Goal: Task Accomplishment & Management: Use online tool/utility

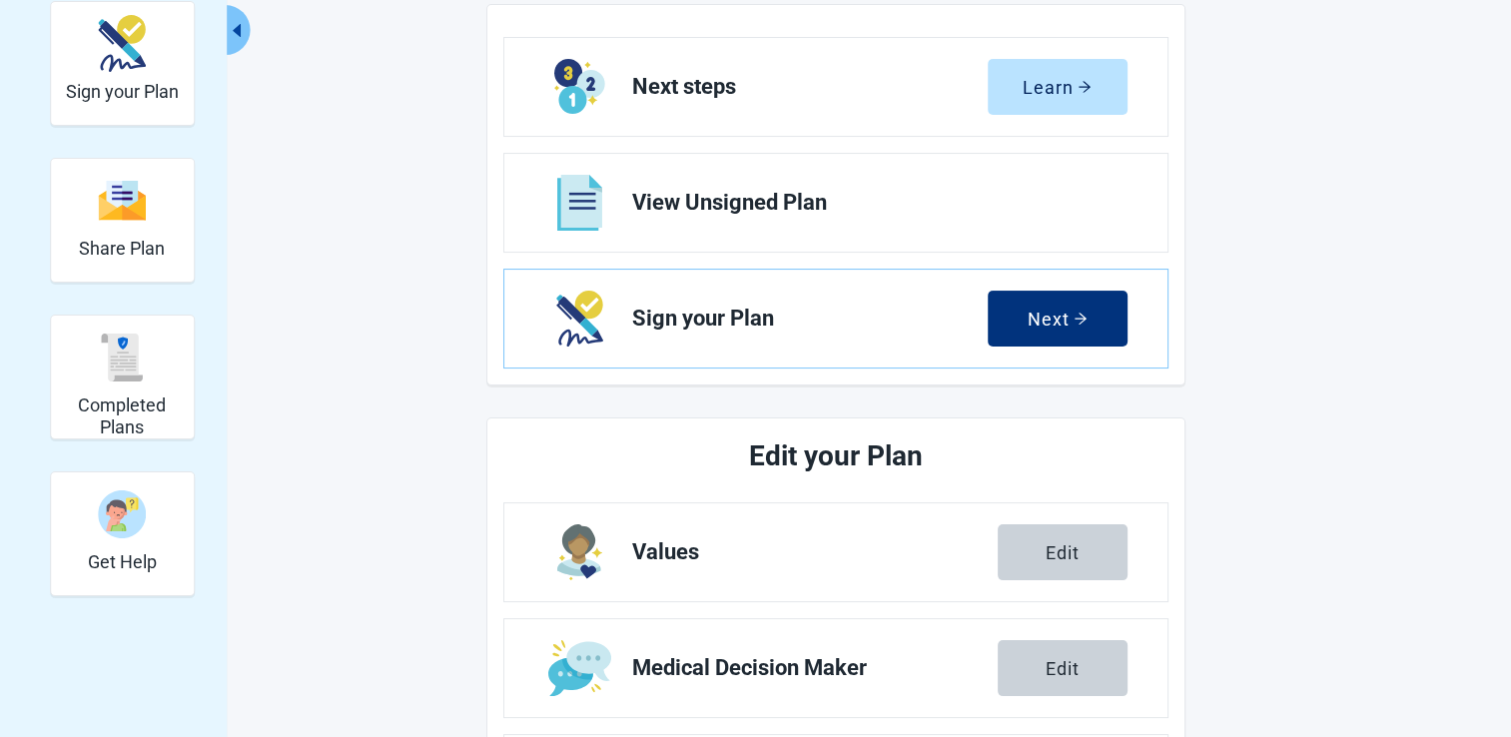
scroll to position [292, 0]
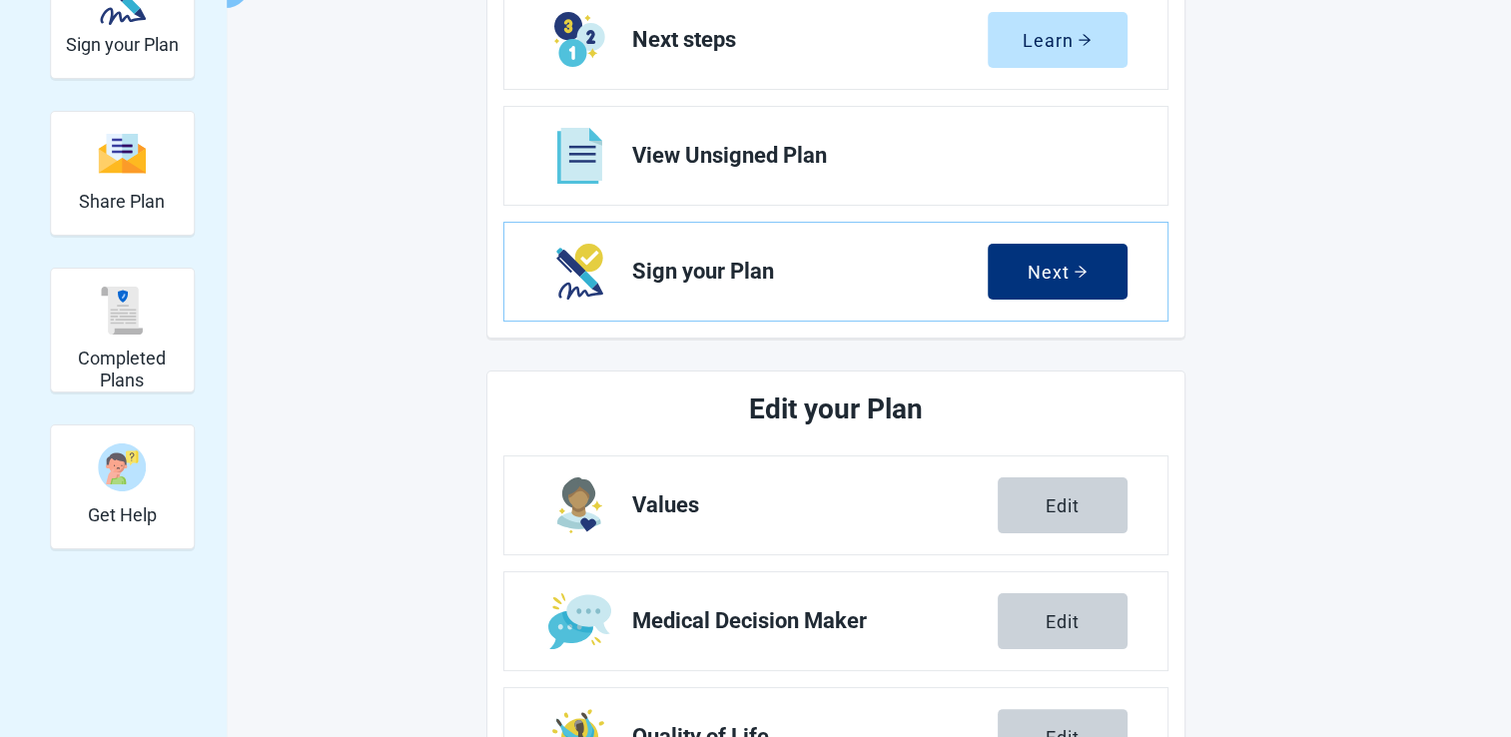
click at [130, 320] on img "Completed Plans" at bounding box center [122, 311] width 48 height 48
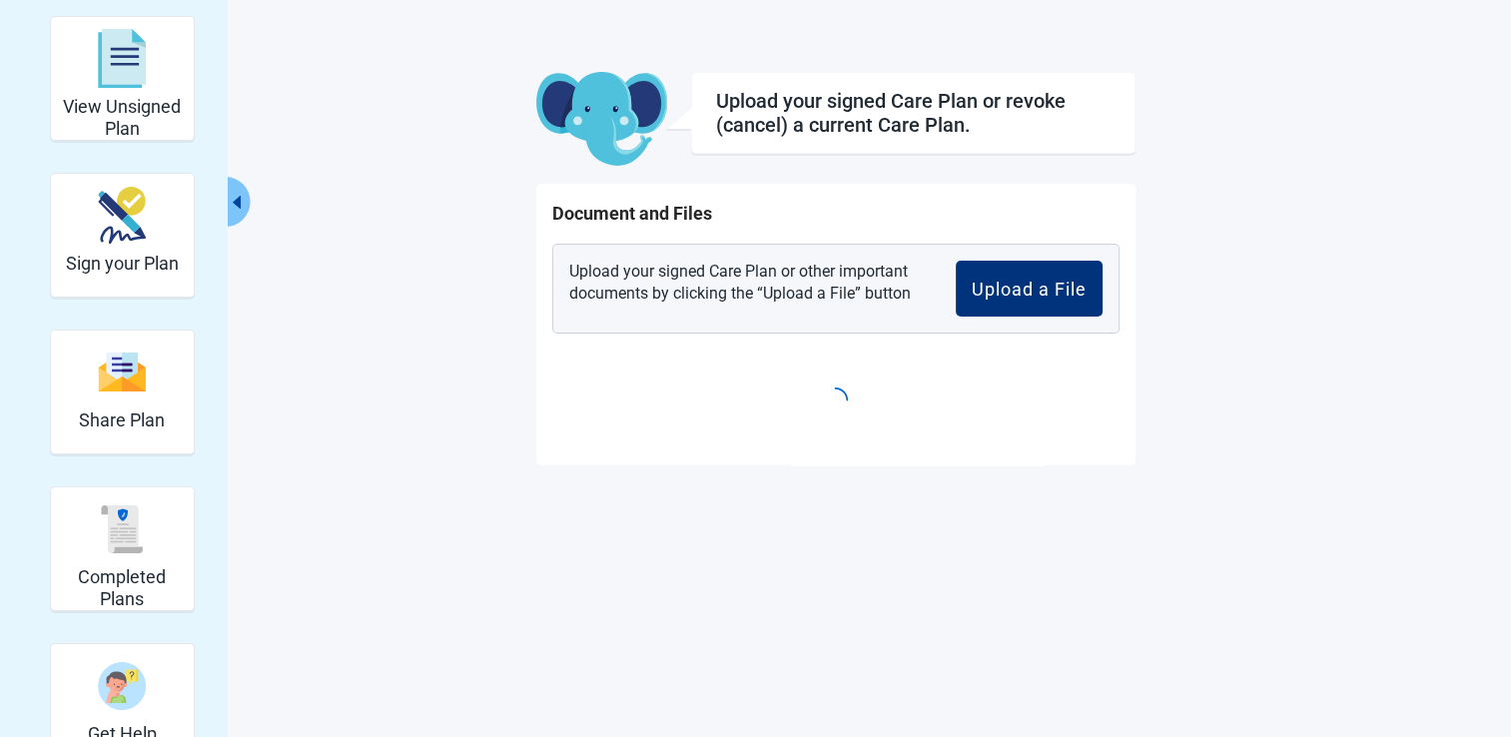
scroll to position [72, 0]
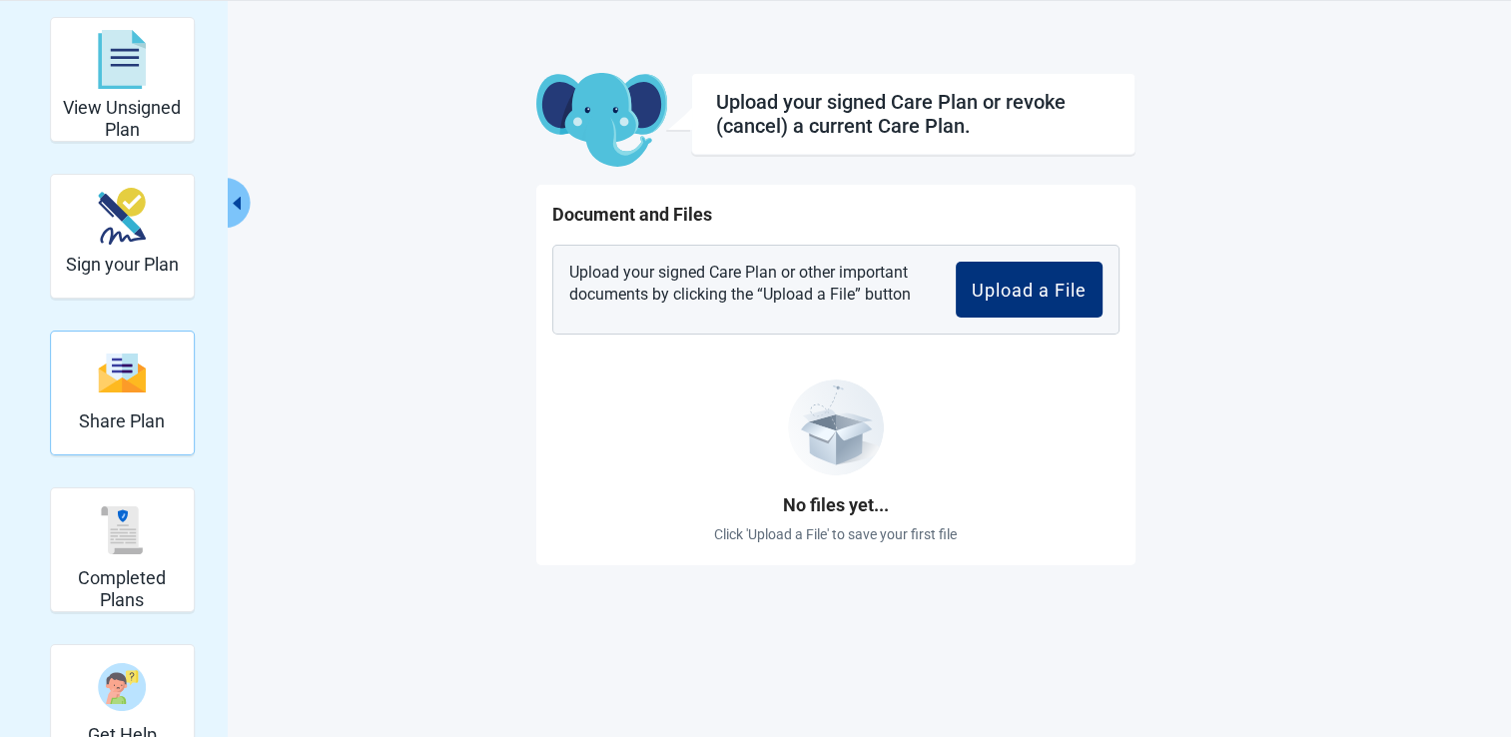
click at [104, 389] on img "Share Plan" at bounding box center [122, 373] width 48 height 43
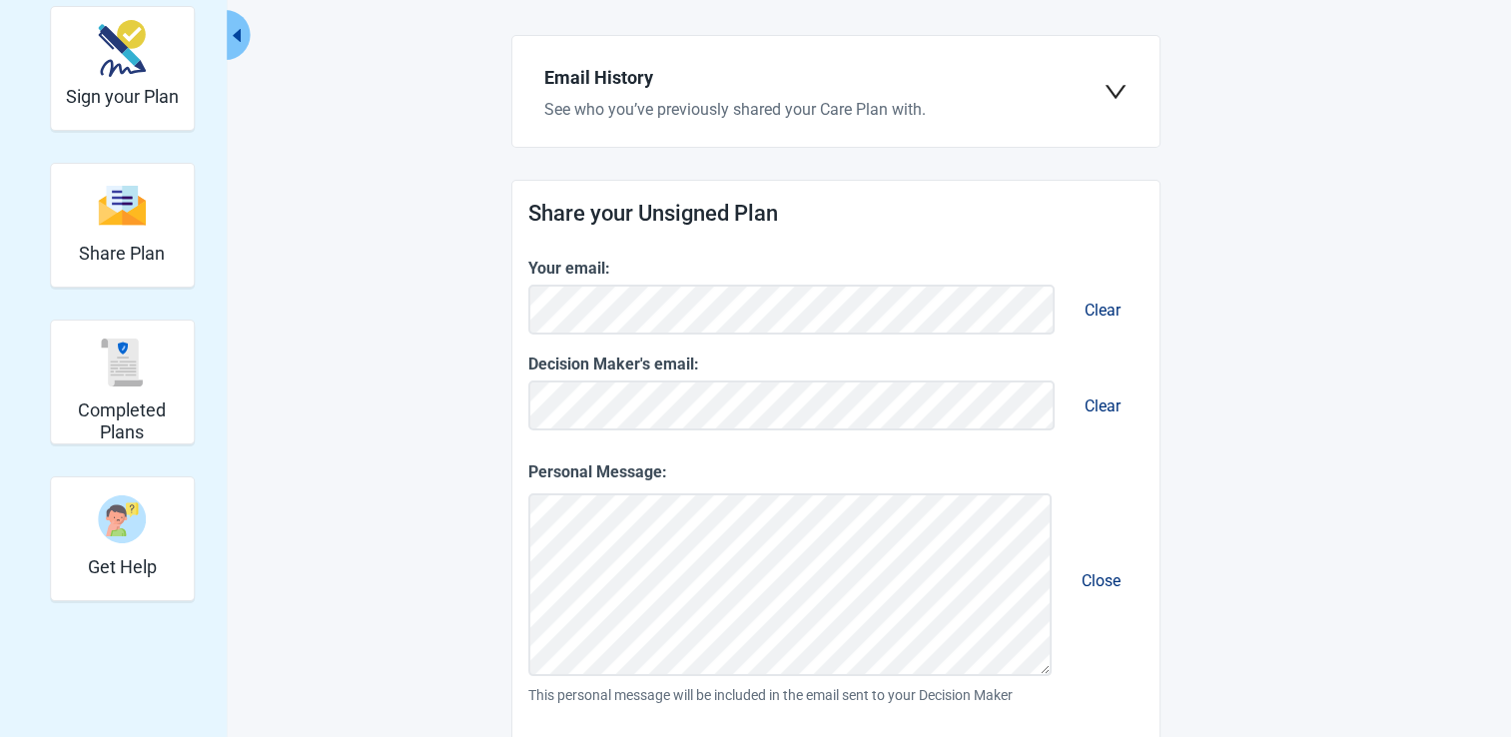
scroll to position [258, 0]
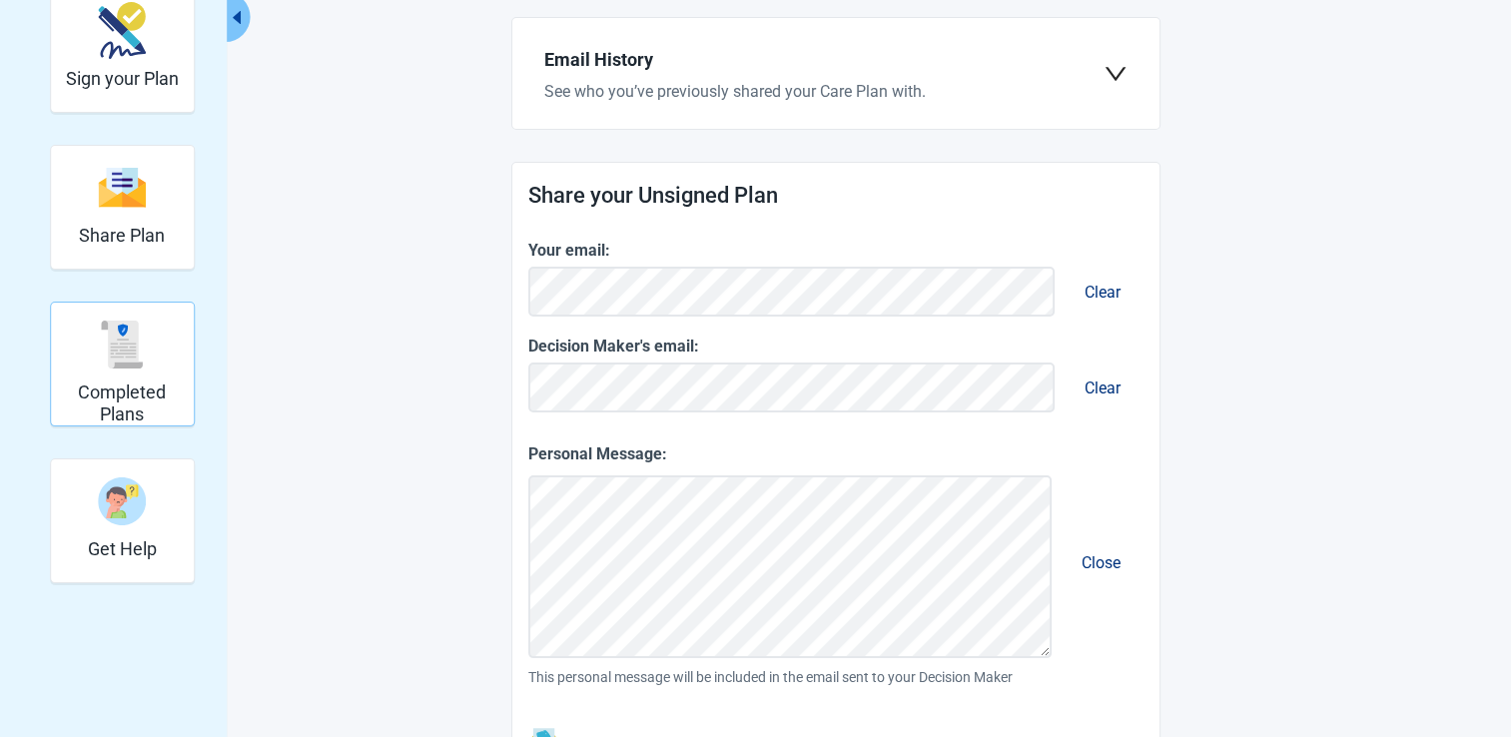
click at [110, 376] on div "Completed Plans" at bounding box center [122, 344] width 127 height 75
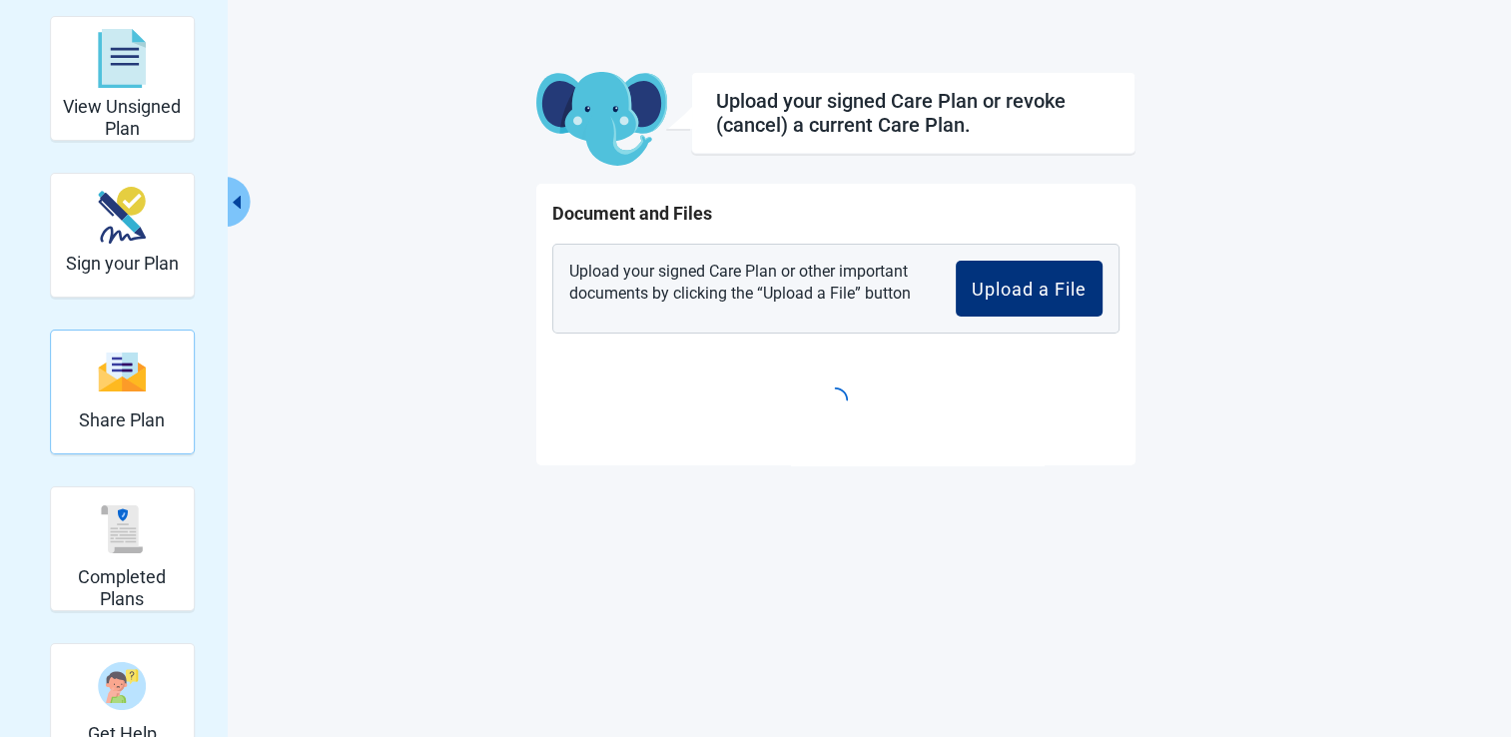
scroll to position [72, 0]
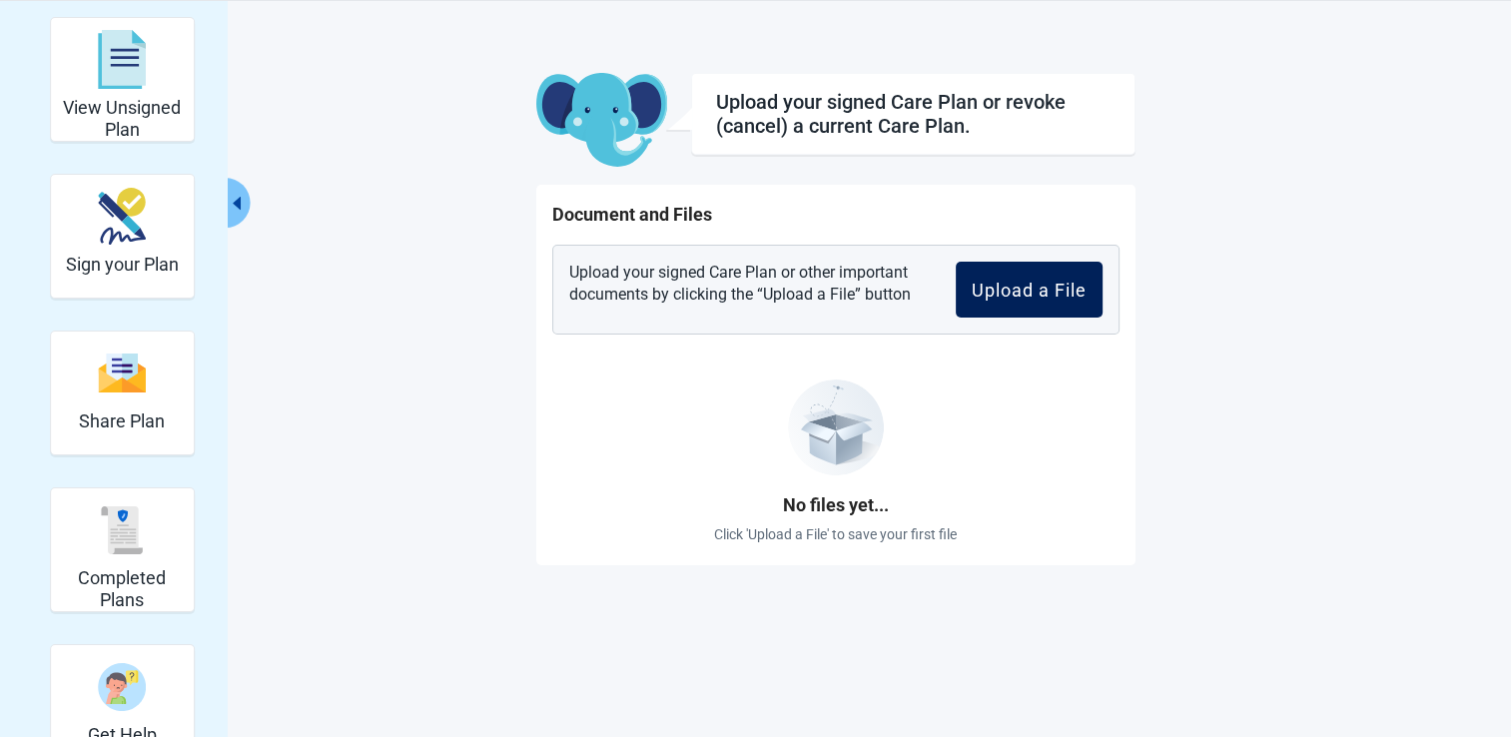
click at [1037, 286] on div "Upload a File" at bounding box center [1029, 290] width 115 height 20
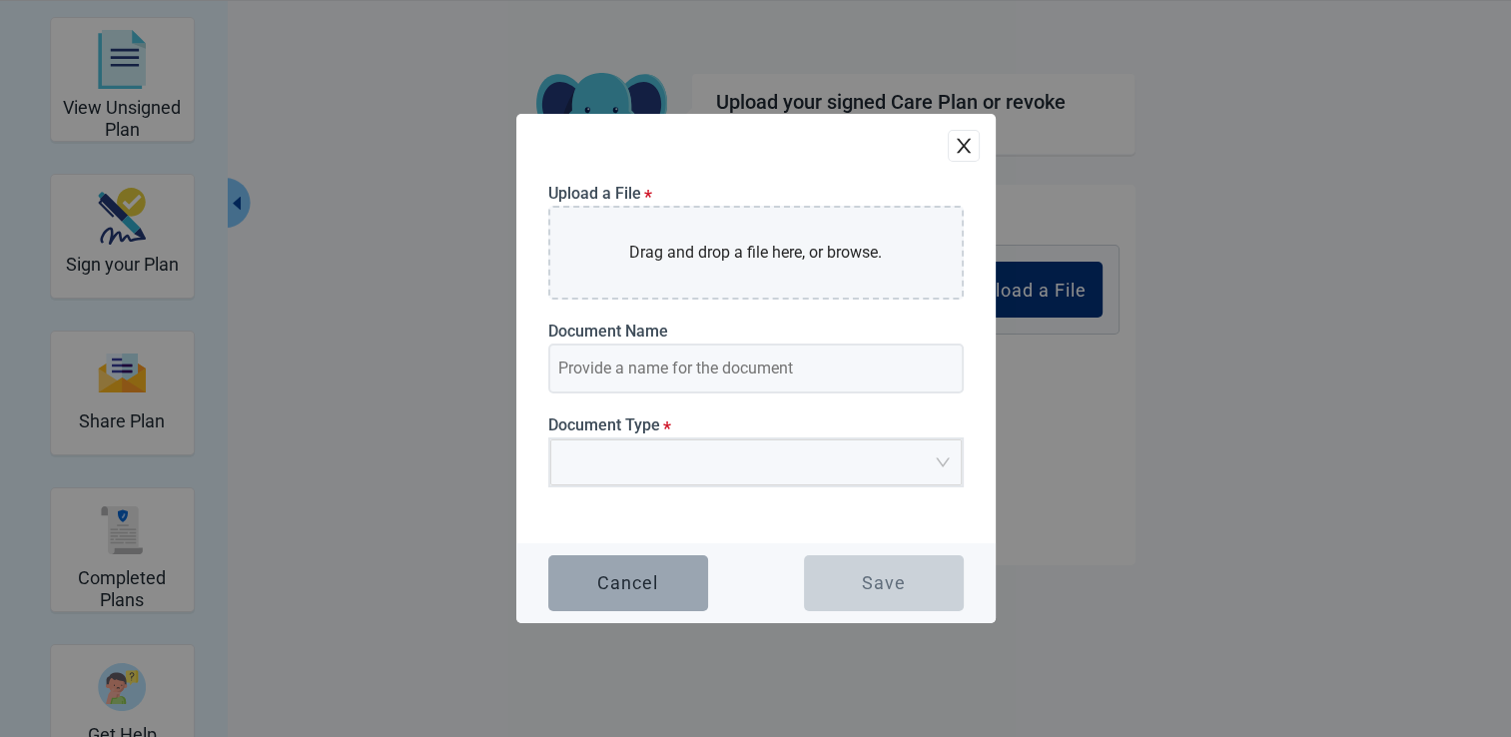
click at [627, 577] on div "Cancel" at bounding box center [627, 583] width 61 height 20
